Goal: Transaction & Acquisition: Download file/media

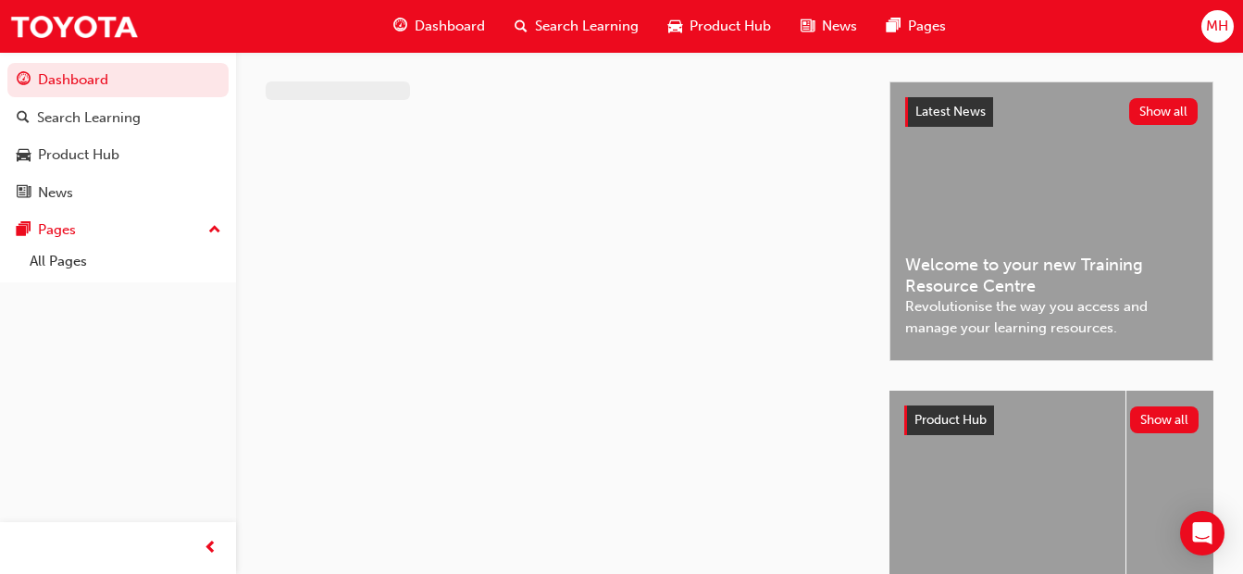
click at [1232, 33] on div "MH" at bounding box center [1217, 26] width 32 height 32
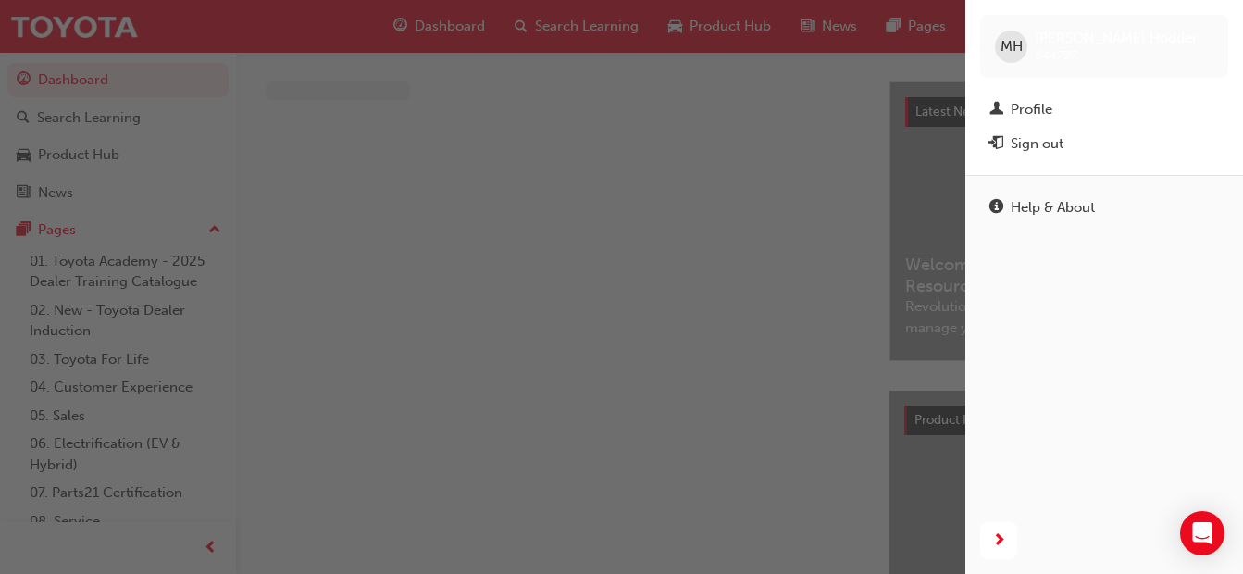
click at [1043, 113] on div "Profile" at bounding box center [1032, 109] width 42 height 21
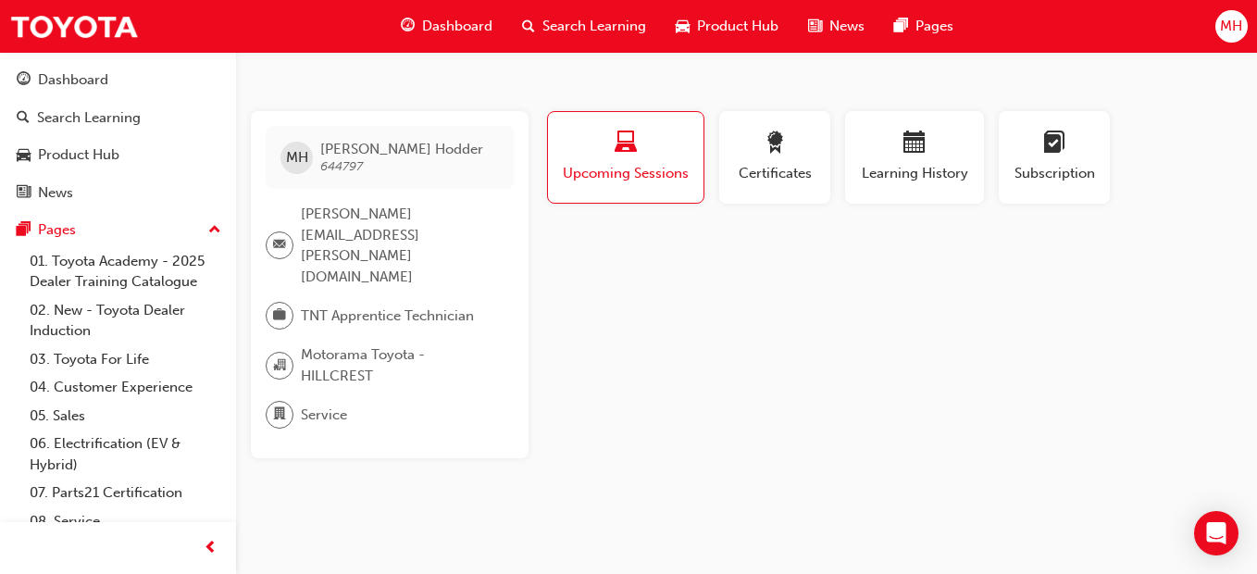
click at [796, 161] on div "Certificates" at bounding box center [774, 157] width 83 height 53
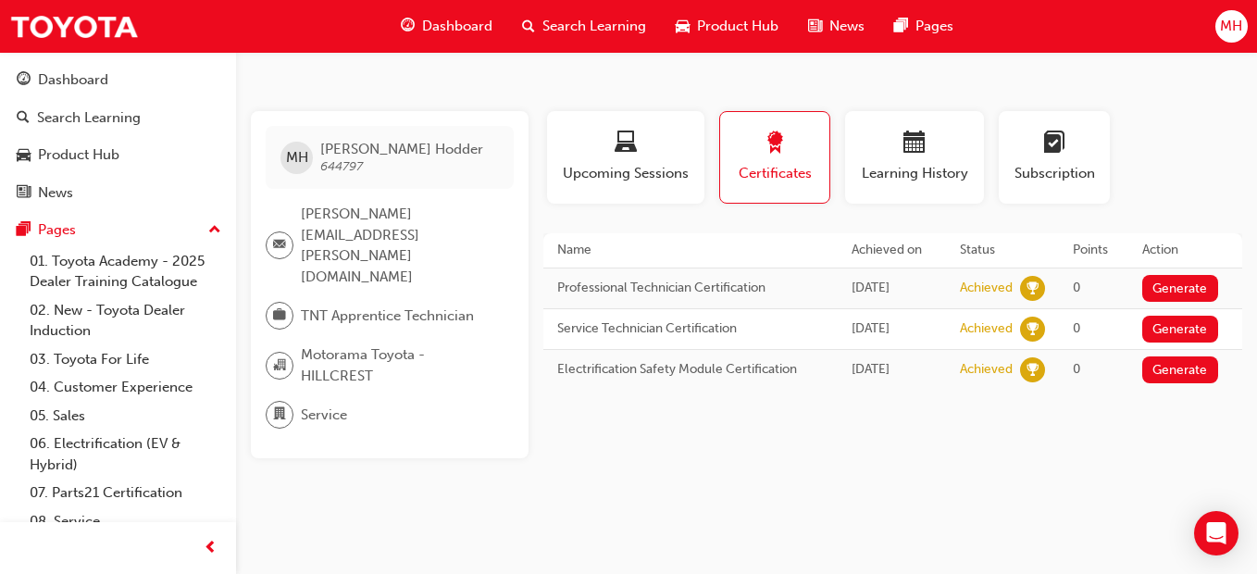
click at [1183, 295] on button "Generate" at bounding box center [1180, 288] width 76 height 27
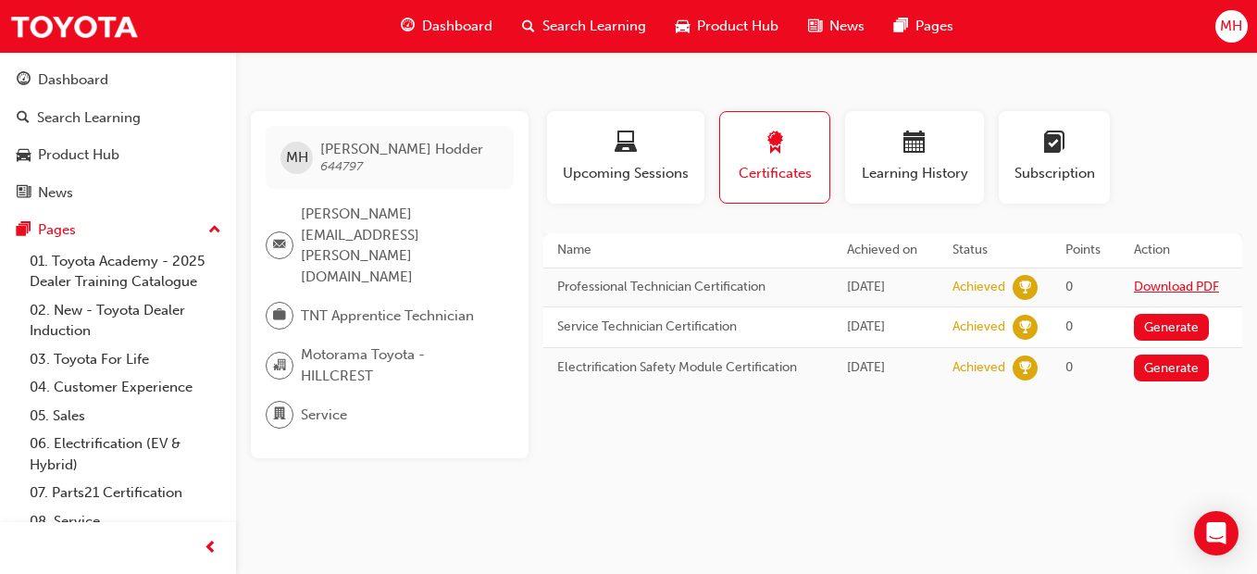
click at [1201, 284] on link "Download PDF" at bounding box center [1176, 287] width 85 height 16
